Goal: Check status: Check status

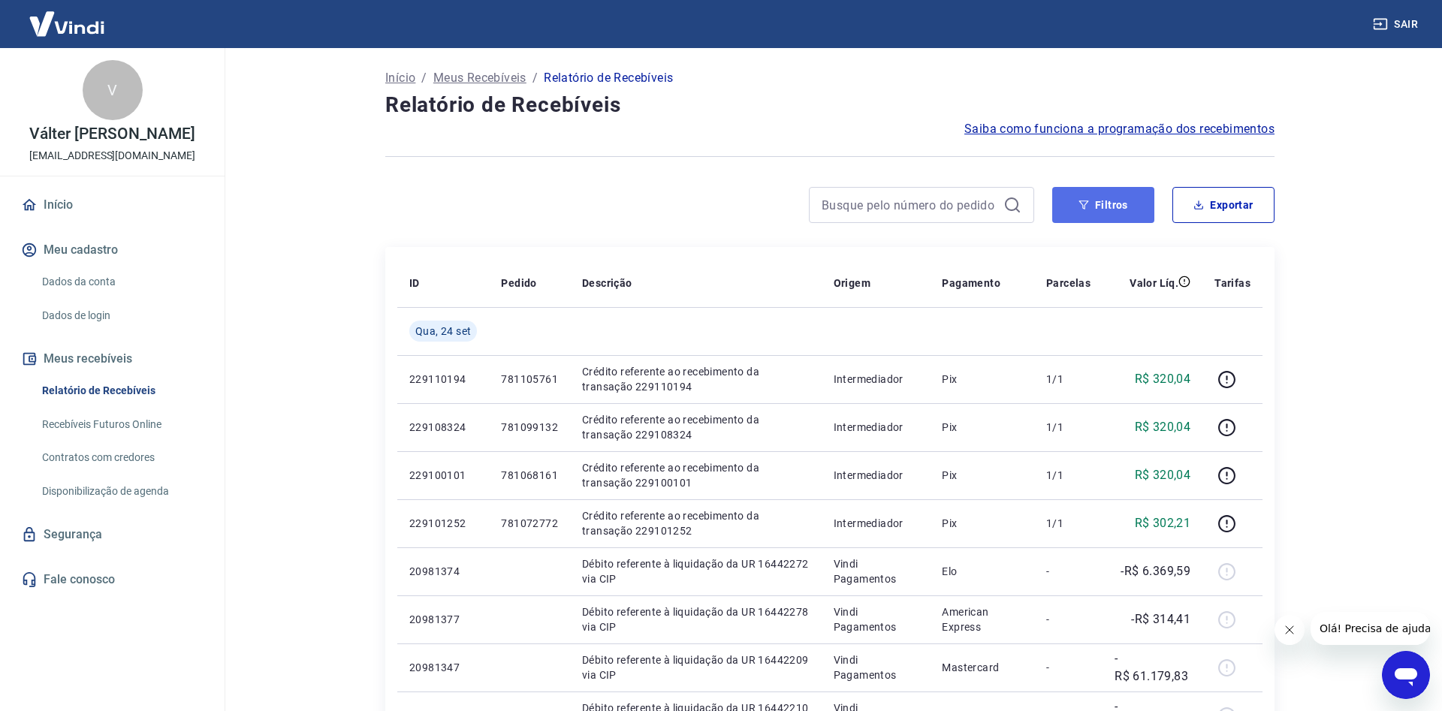
click at [1102, 210] on button "Filtros" at bounding box center [1103, 205] width 102 height 36
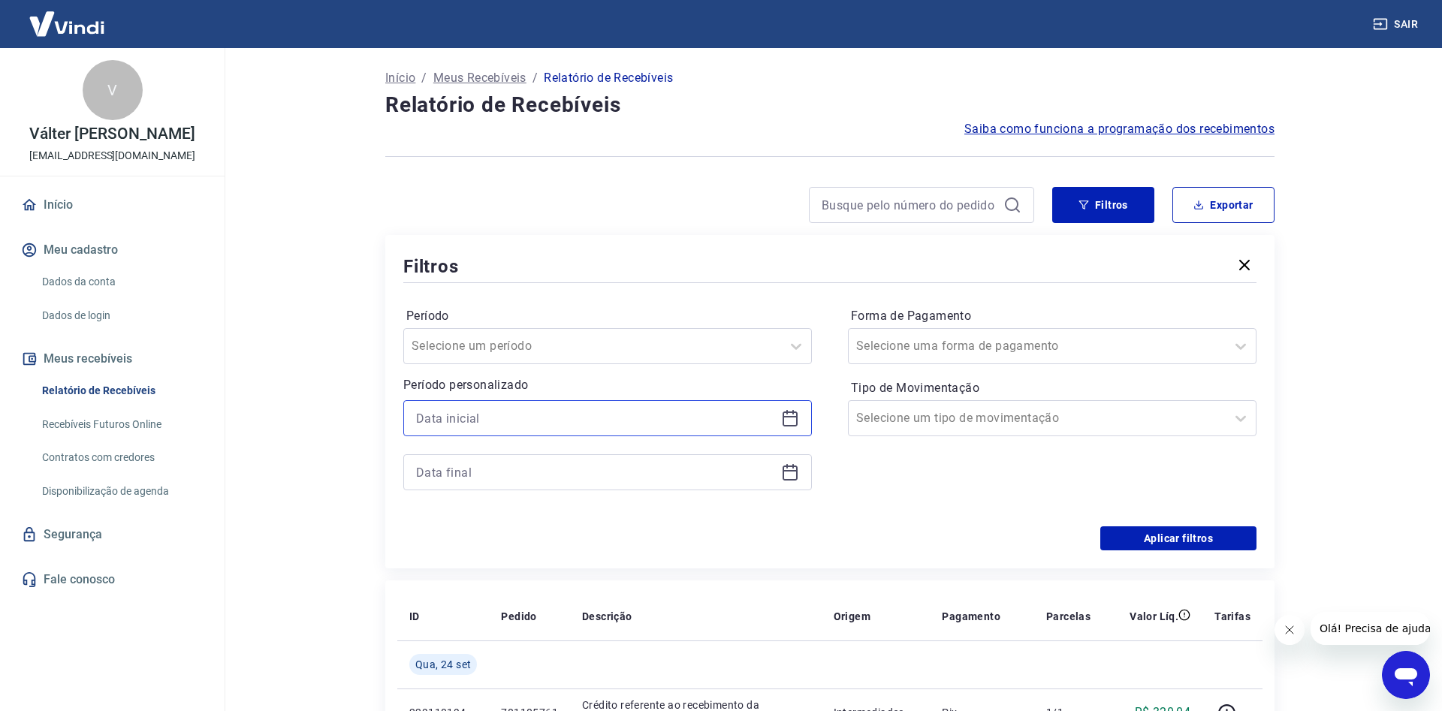
click at [501, 410] on input at bounding box center [595, 418] width 359 height 23
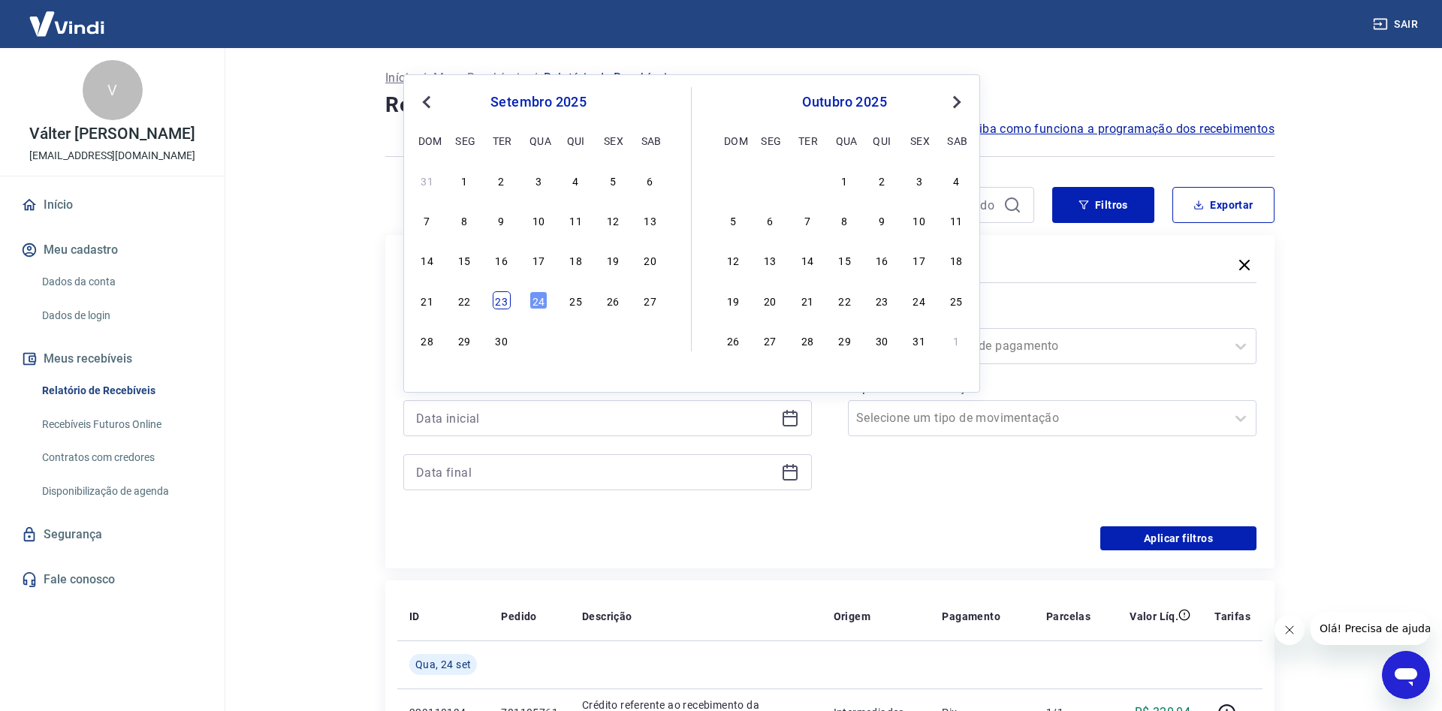
click at [503, 300] on div "23" at bounding box center [502, 300] width 18 height 18
type input "[DATE]"
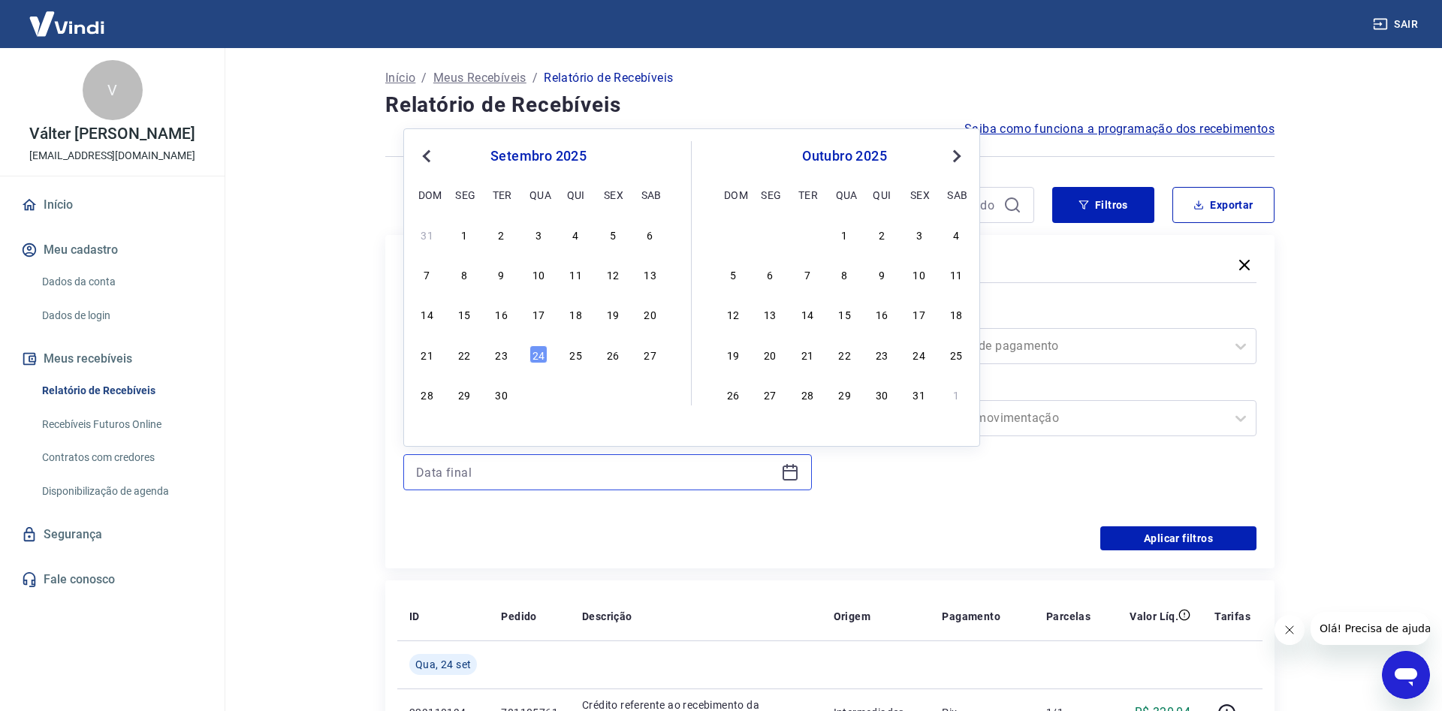
click at [472, 480] on input at bounding box center [595, 472] width 359 height 23
click at [495, 356] on div "23" at bounding box center [502, 354] width 18 height 18
type input "[DATE]"
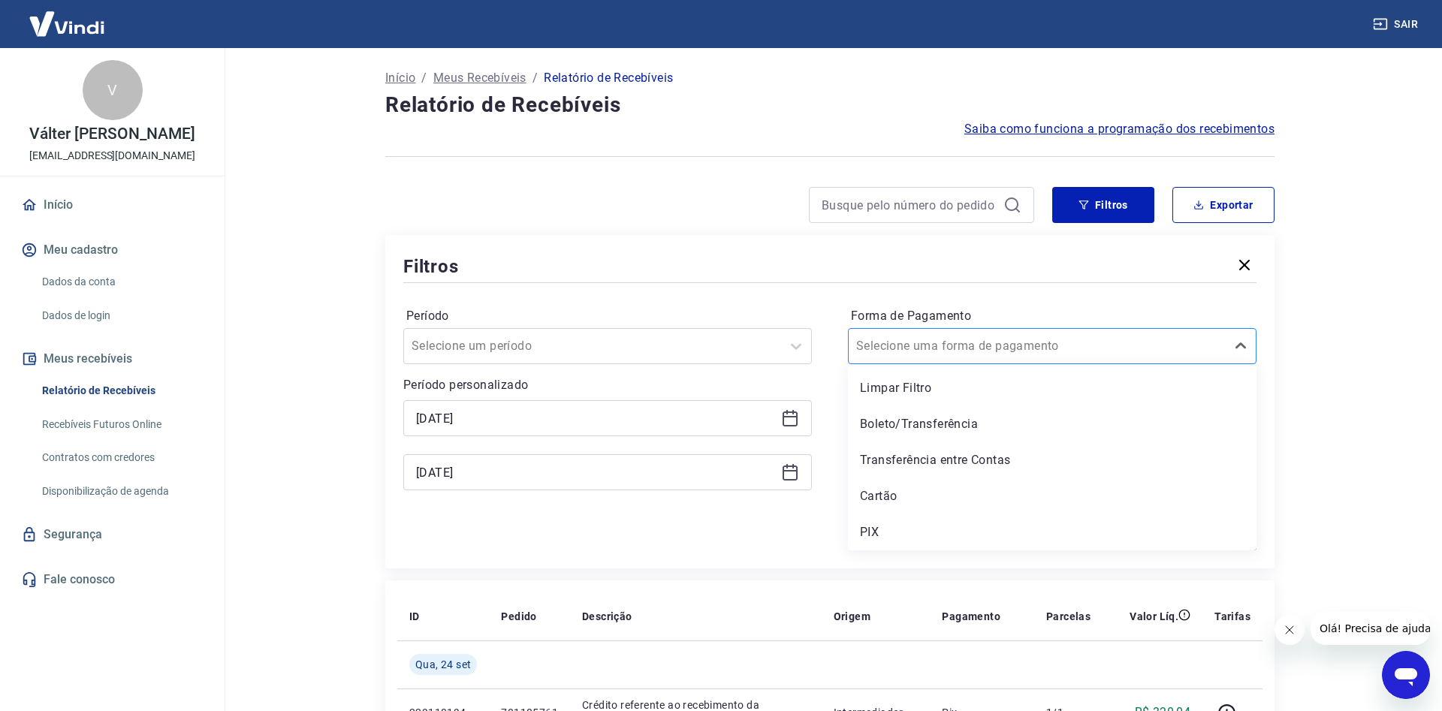
click at [961, 349] on input "Forma de Pagamento" at bounding box center [932, 346] width 152 height 18
click at [934, 424] on div "Boleto/Transferência" at bounding box center [1052, 424] width 409 height 30
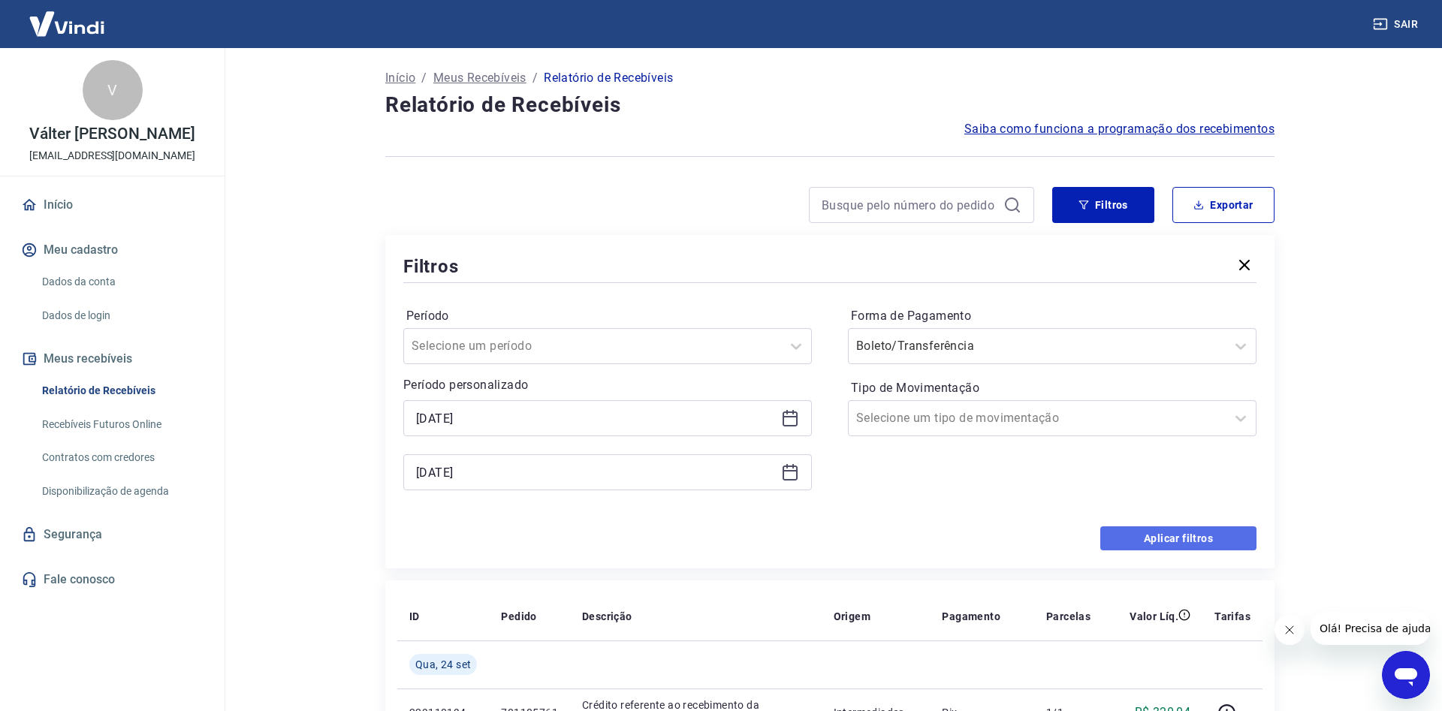
click at [1172, 539] on button "Aplicar filtros" at bounding box center [1178, 539] width 156 height 24
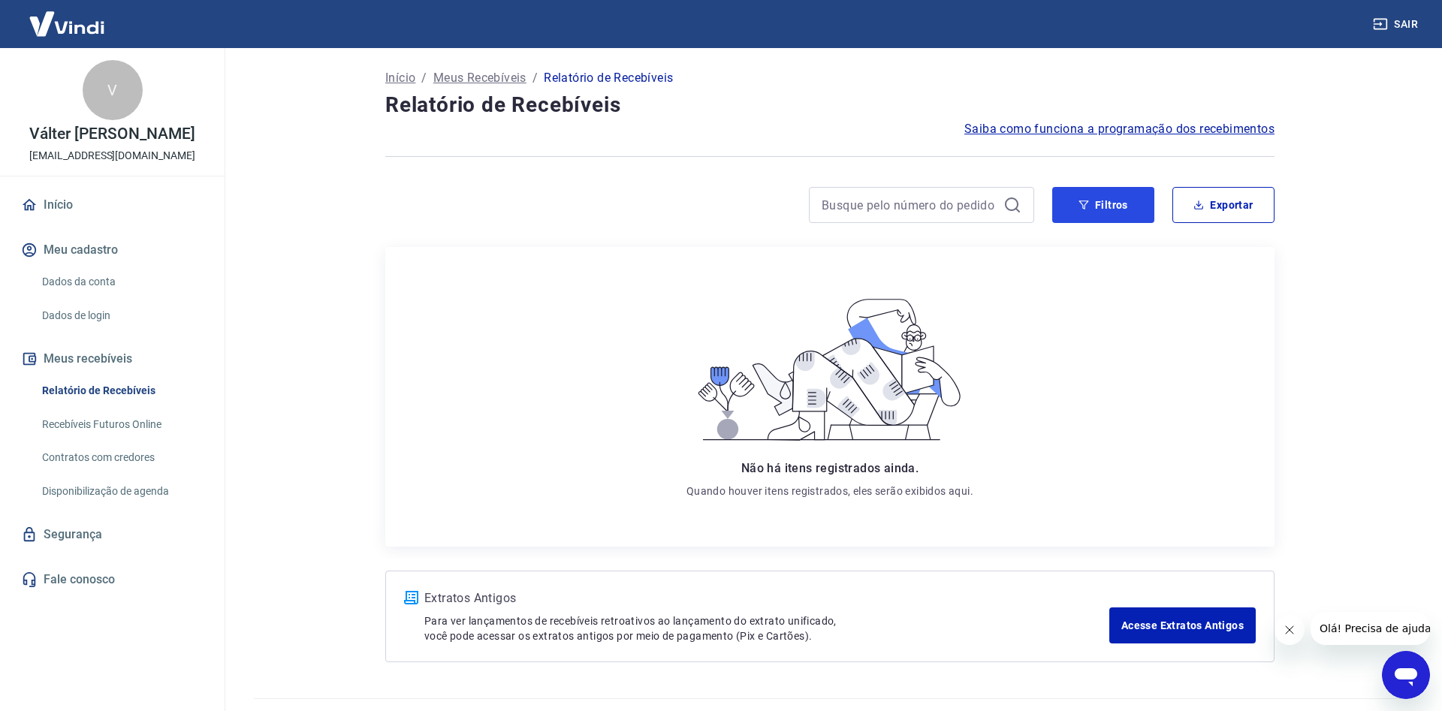
drag, startPoint x: 1089, startPoint y: 201, endPoint x: 1071, endPoint y: 227, distance: 31.9
click at [1090, 205] on button "Filtros" at bounding box center [1103, 205] width 102 height 36
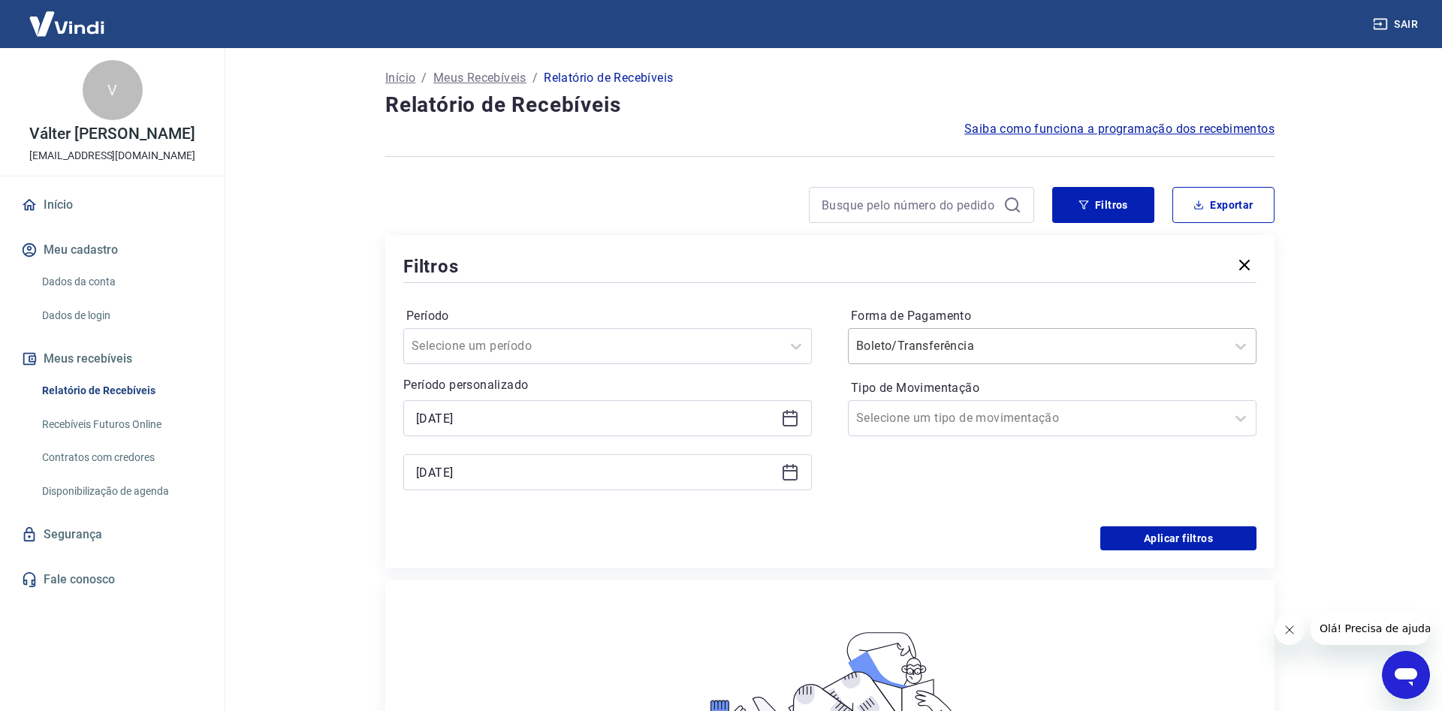
click at [996, 345] on input "Forma de Pagamento" at bounding box center [932, 346] width 152 height 18
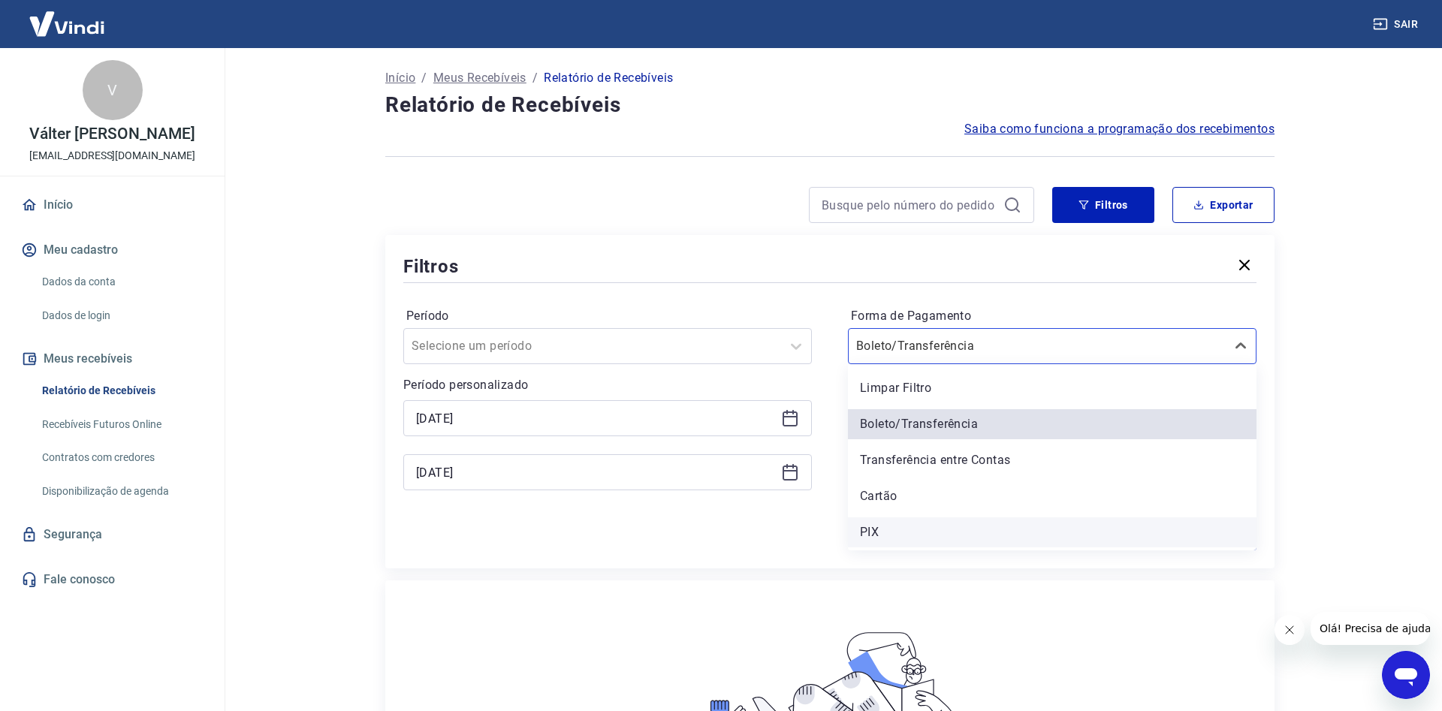
click at [874, 530] on div "PIX" at bounding box center [1052, 532] width 409 height 30
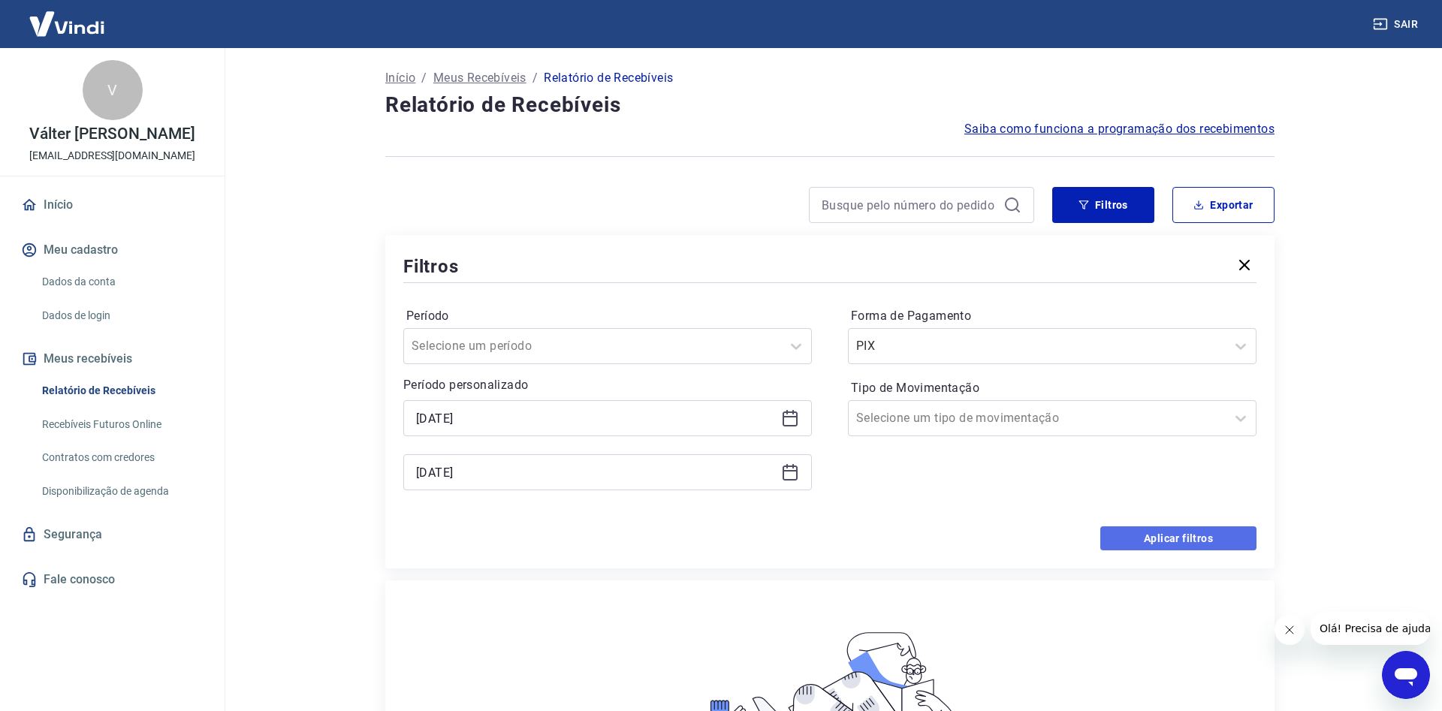
click at [1181, 538] on button "Aplicar filtros" at bounding box center [1178, 539] width 156 height 24
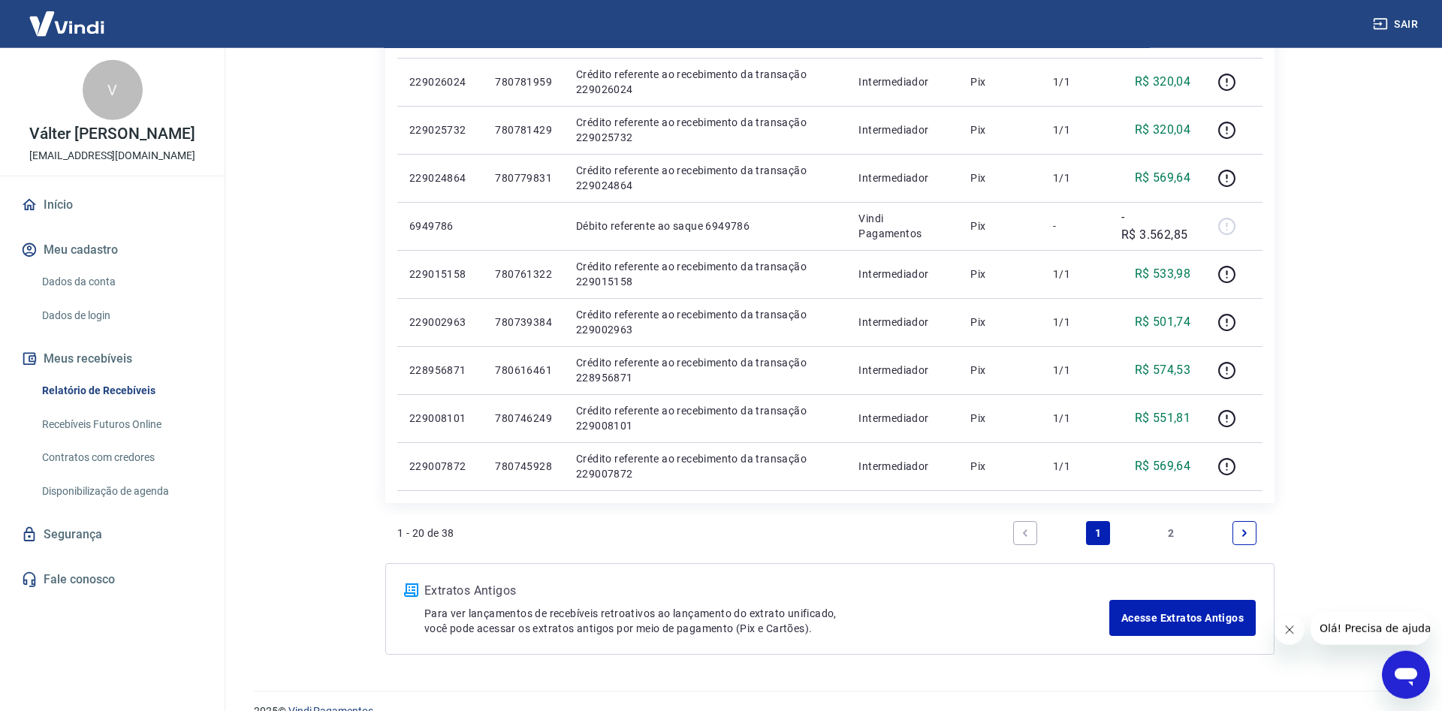
scroll to position [852, 0]
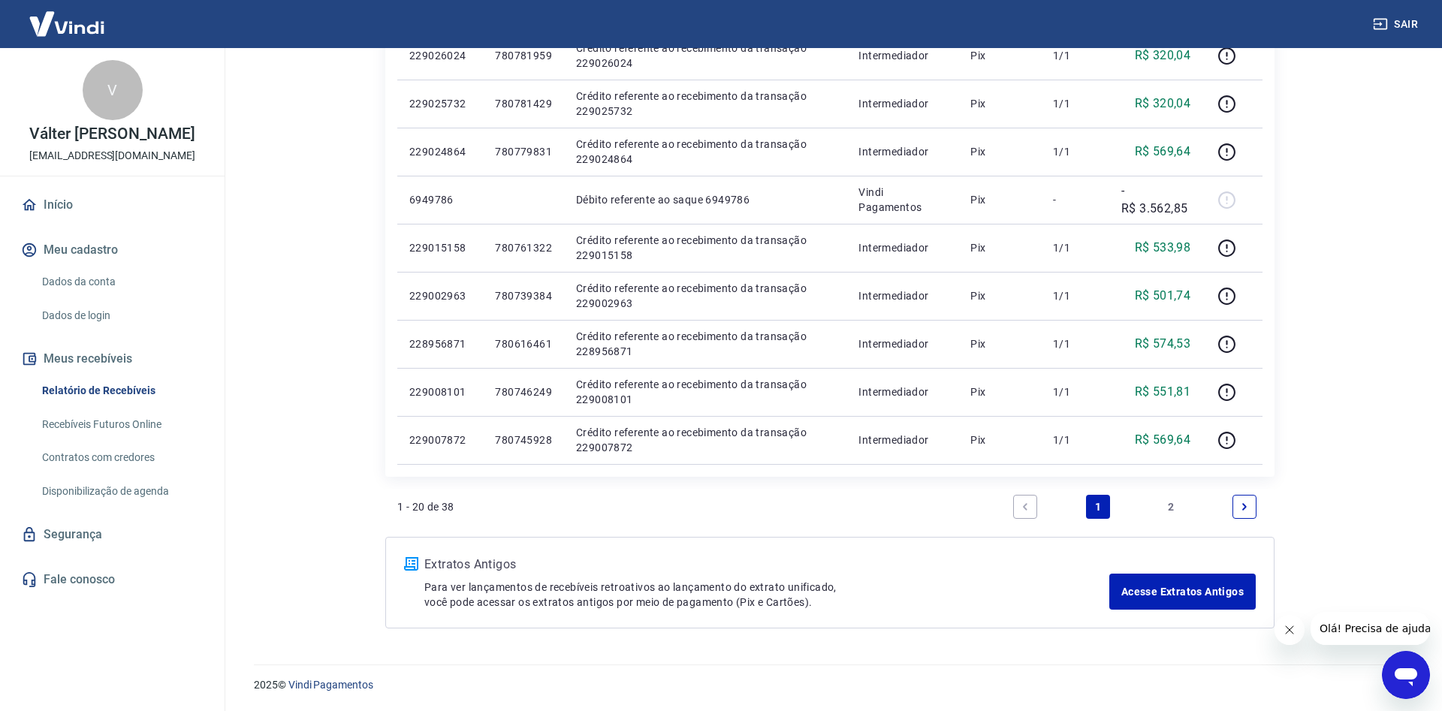
click at [1171, 506] on link "2" at bounding box center [1172, 507] width 24 height 24
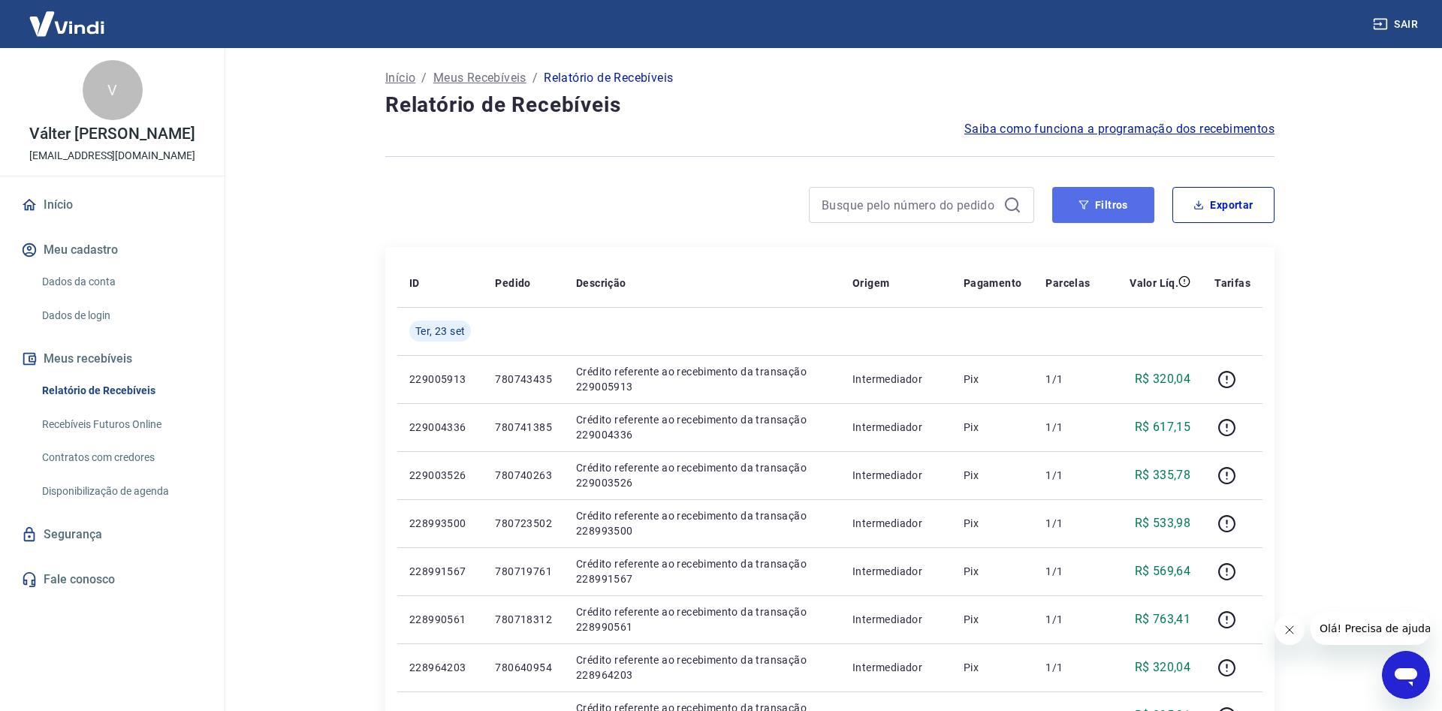
click at [1114, 207] on button "Filtros" at bounding box center [1103, 205] width 102 height 36
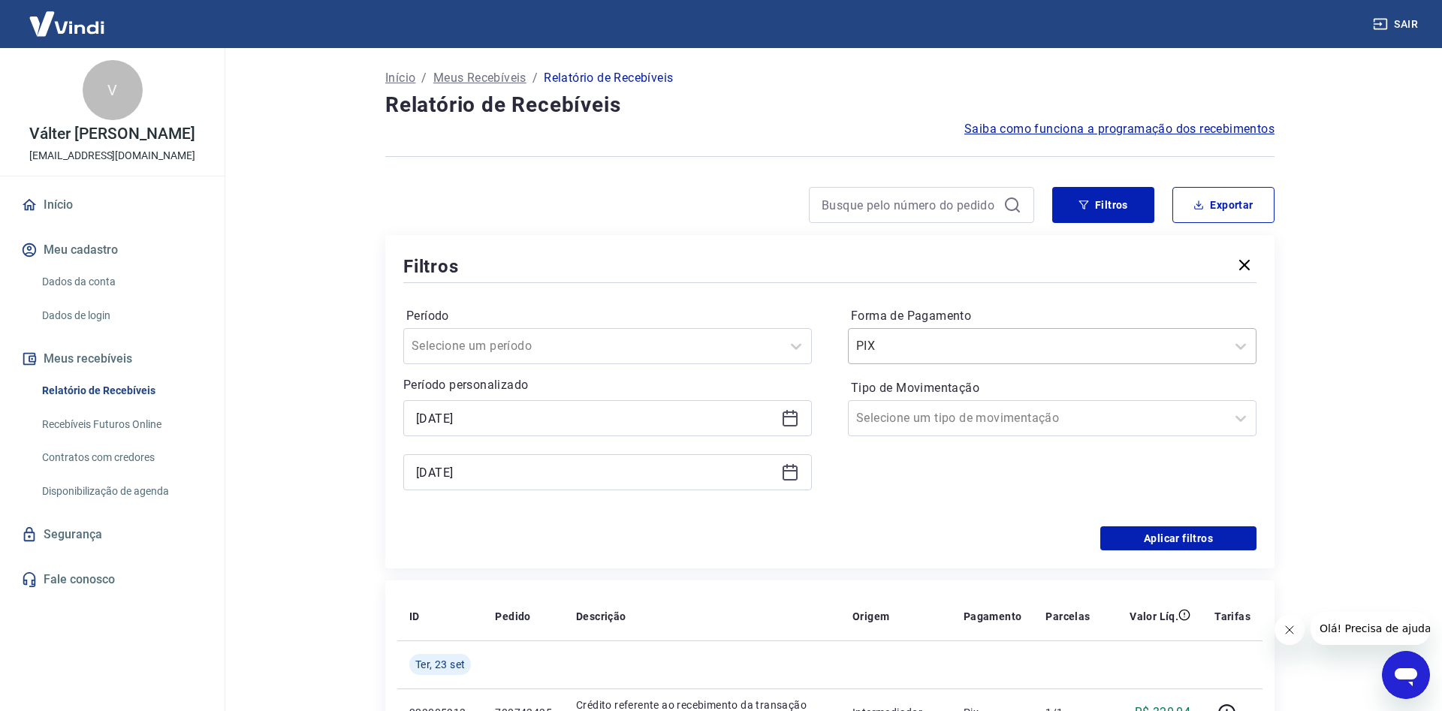
click at [903, 346] on input "Forma de Pagamento" at bounding box center [932, 346] width 152 height 18
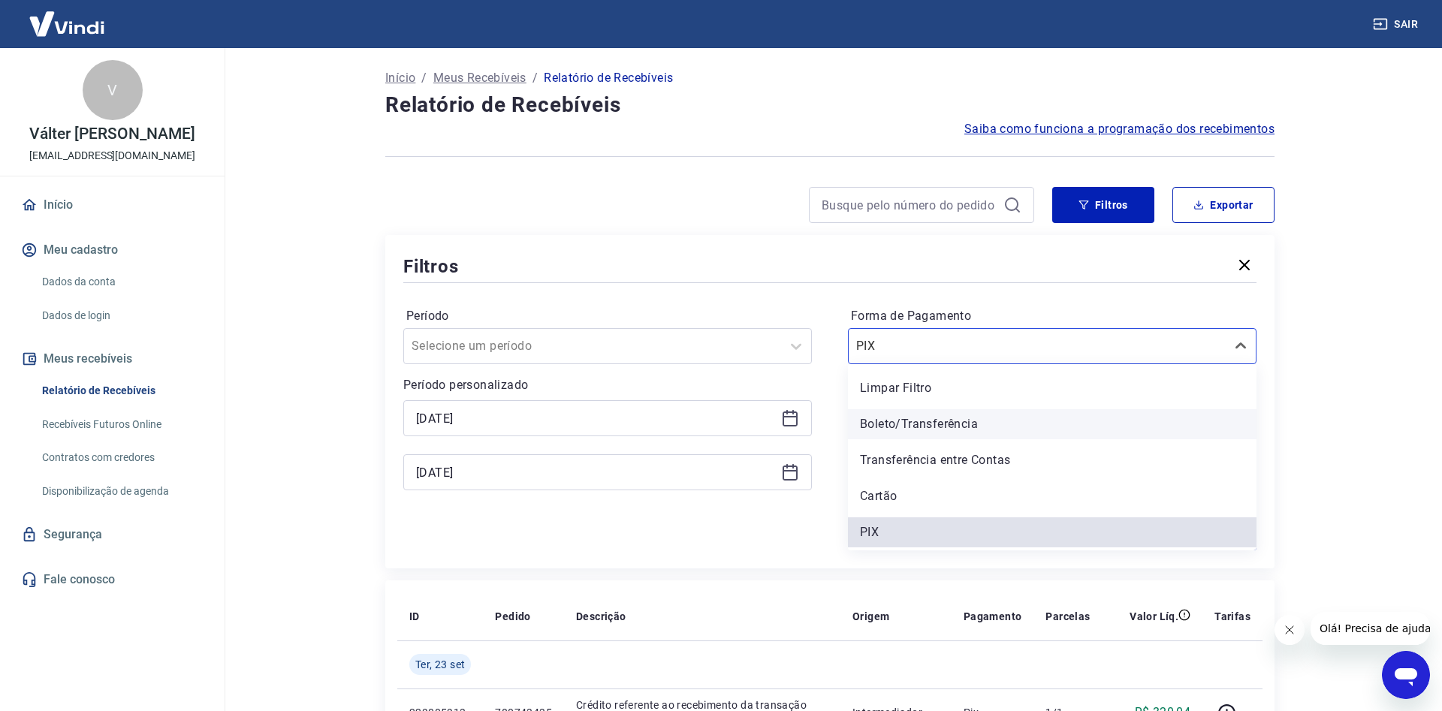
click at [911, 417] on div "Boleto/Transferência" at bounding box center [1052, 424] width 409 height 30
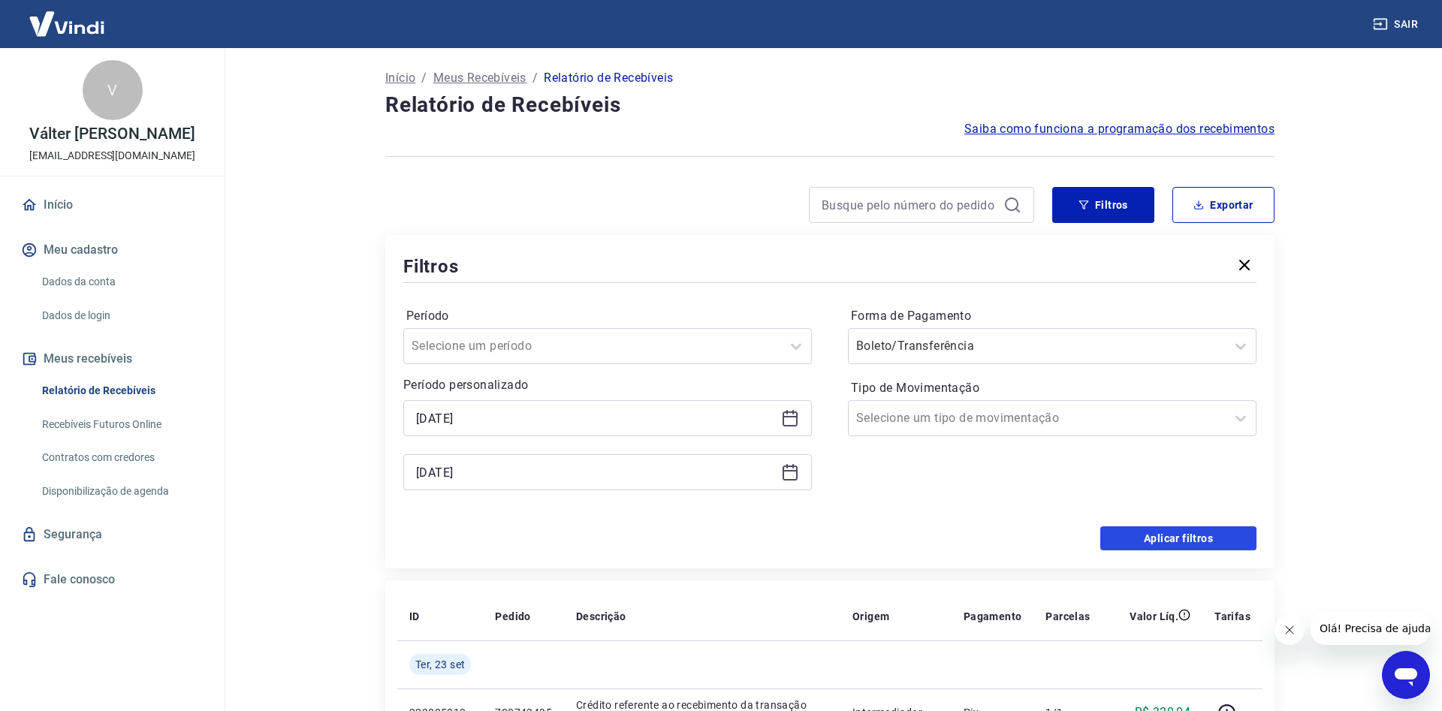
drag, startPoint x: 1154, startPoint y: 539, endPoint x: 1141, endPoint y: 531, distance: 15.2
click at [1155, 538] on button "Aplicar filtros" at bounding box center [1178, 539] width 156 height 24
